Goal: Information Seeking & Learning: Understand process/instructions

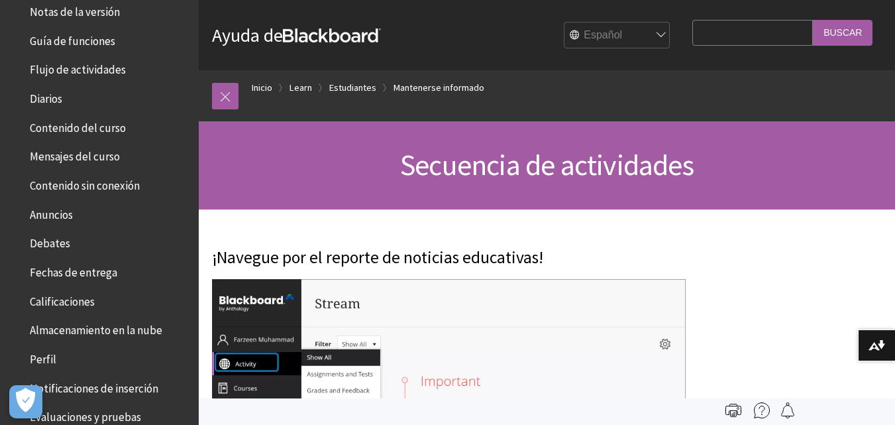
scroll to position [220, 0]
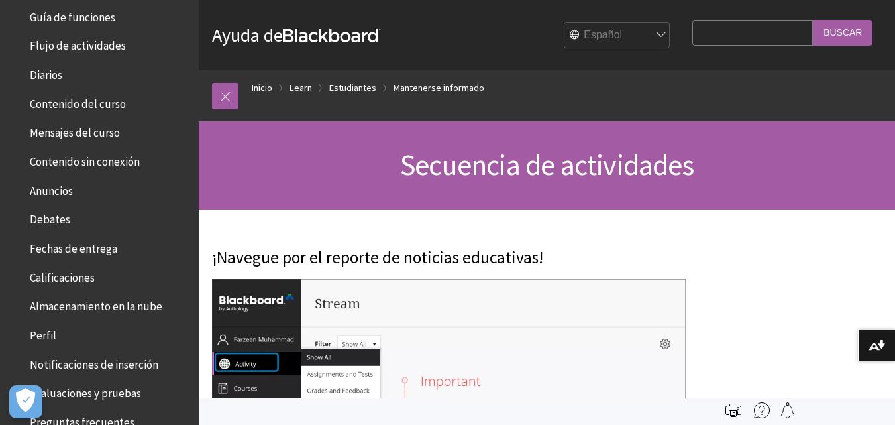
click at [72, 234] on ul "Ayuda de la aplicación Blackboard Learn Inicio rápido Notas de la versión Guía …" at bounding box center [99, 201] width 183 height 581
click at [78, 244] on span "Fechas de entrega" at bounding box center [73, 246] width 87 height 18
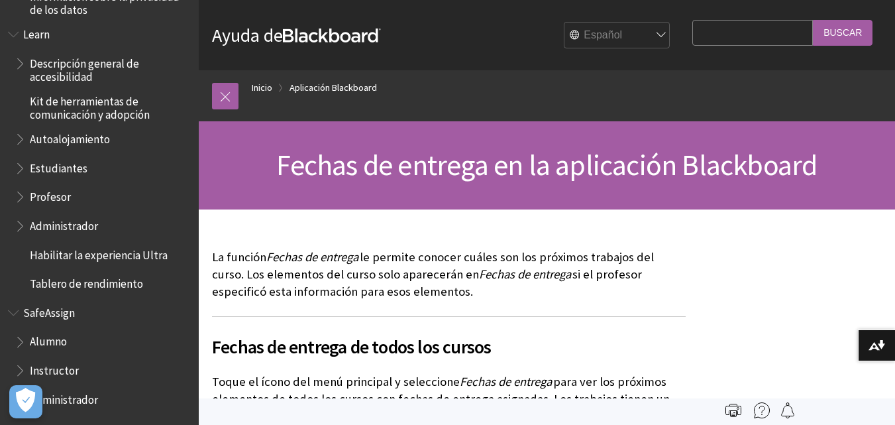
scroll to position [993, 0]
click at [33, 327] on li "SafeAssign Alumno Instructor Administrador" at bounding box center [99, 355] width 183 height 109
click at [38, 333] on span "Alumno" at bounding box center [48, 339] width 37 height 18
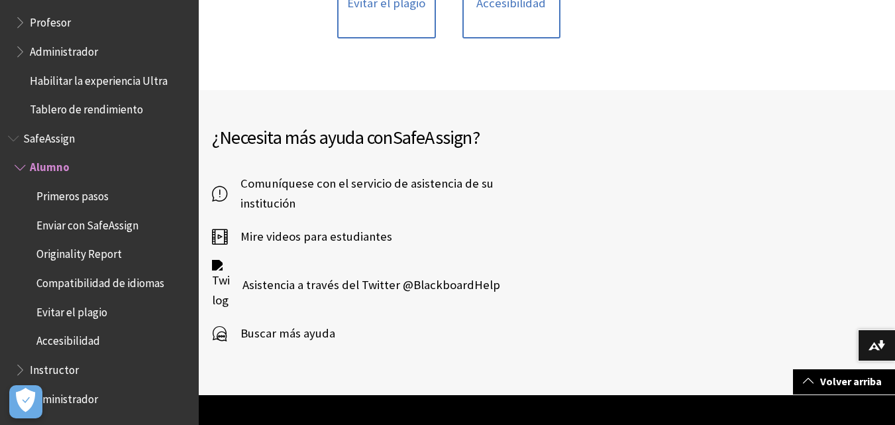
scroll to position [482, 0]
